Goal: Use online tool/utility: Utilize a website feature to perform a specific function

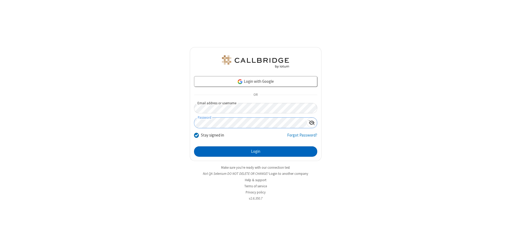
click at [255, 152] on button "Login" at bounding box center [255, 151] width 123 height 11
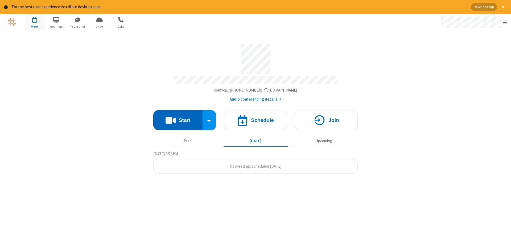
click at [178, 118] on button "Start" at bounding box center [177, 120] width 49 height 20
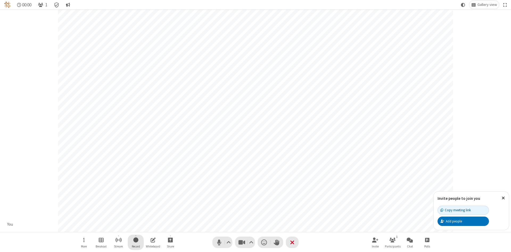
click at [136, 242] on span "Start recording" at bounding box center [135, 240] width 5 height 7
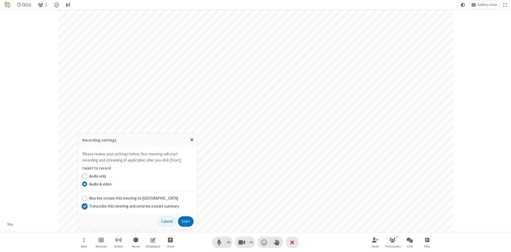
click at [84, 206] on input "Transcribe this meeting and send me a smart summary" at bounding box center [84, 206] width 5 height 6
click at [186, 221] on button "Start" at bounding box center [185, 221] width 15 height 11
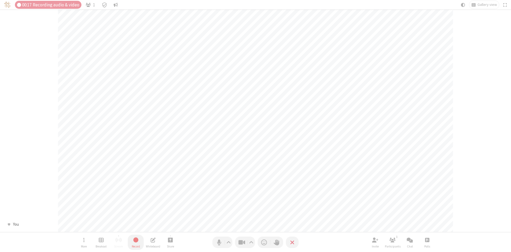
click at [136, 242] on span "Stop recording" at bounding box center [136, 240] width 6 height 7
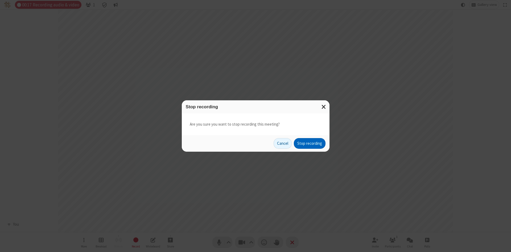
click at [309, 143] on button "Stop recording" at bounding box center [310, 143] width 32 height 11
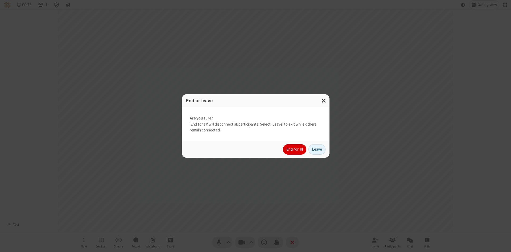
click at [295, 149] on button "End for all" at bounding box center [294, 149] width 23 height 11
